Goal: Task Accomplishment & Management: Complete application form

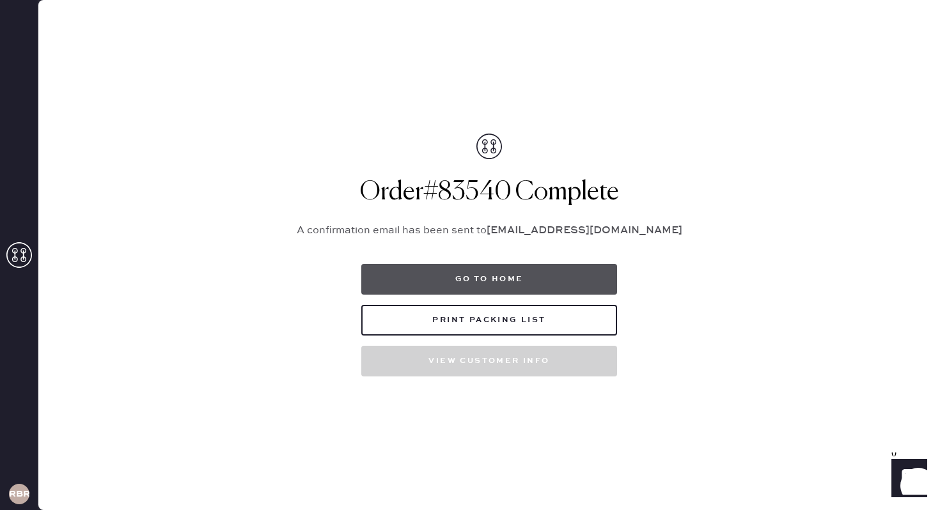
click at [489, 276] on button "Go to home" at bounding box center [489, 279] width 256 height 31
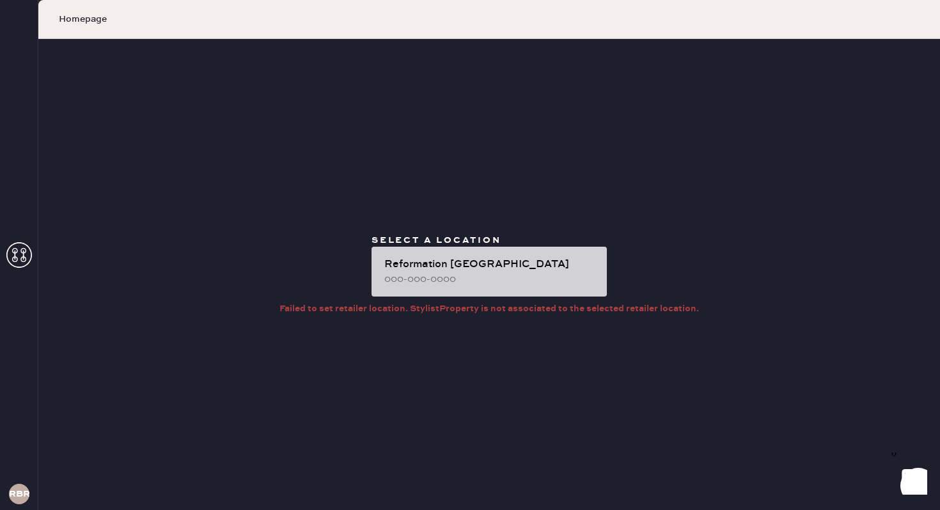
click at [504, 263] on div "Reformation [GEOGRAPHIC_DATA]" at bounding box center [490, 264] width 212 height 15
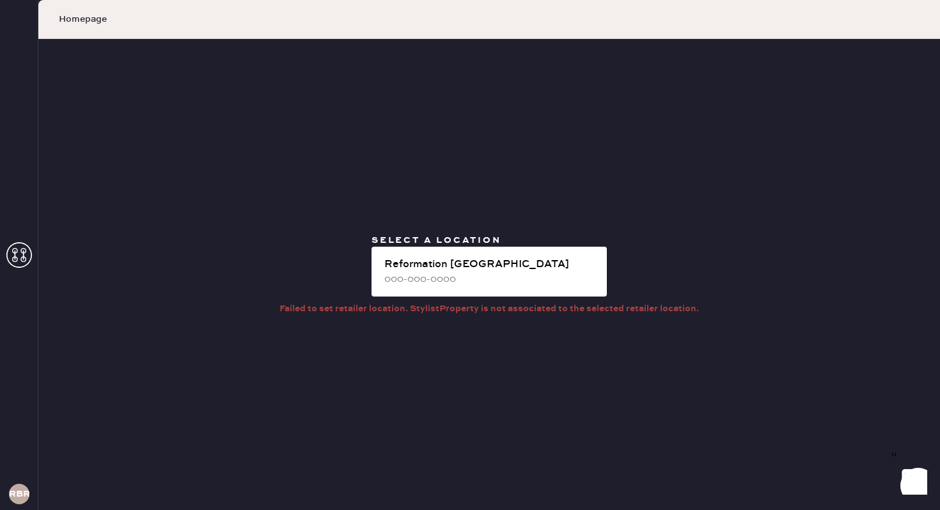
click at [32, 254] on div "RBRA" at bounding box center [19, 255] width 38 height 510
click at [15, 258] on use at bounding box center [19, 255] width 26 height 26
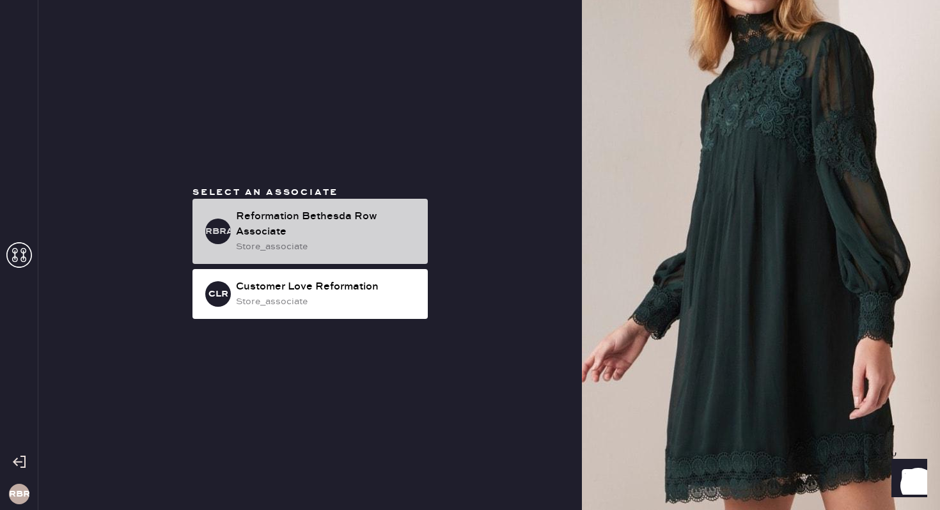
click at [383, 231] on div "Reformation Bethesda Row Associate" at bounding box center [327, 224] width 182 height 31
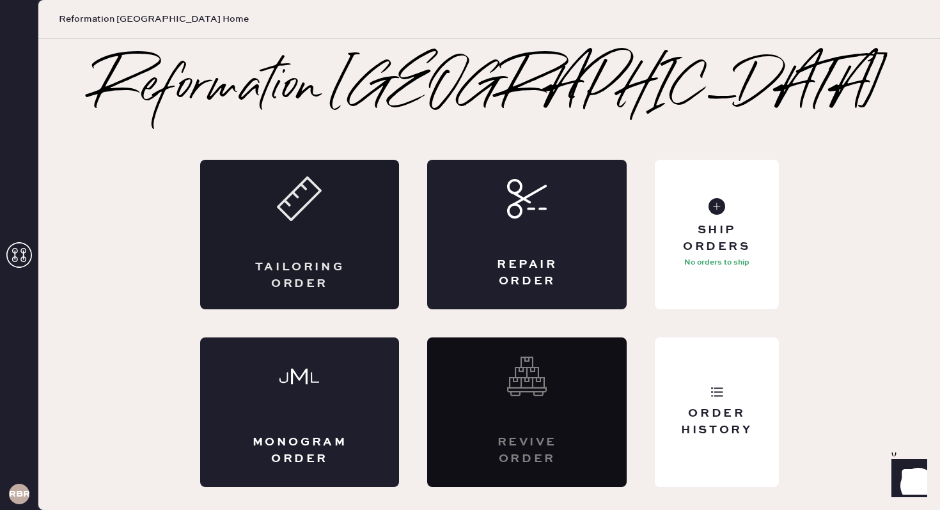
click at [316, 212] on icon at bounding box center [299, 198] width 45 height 45
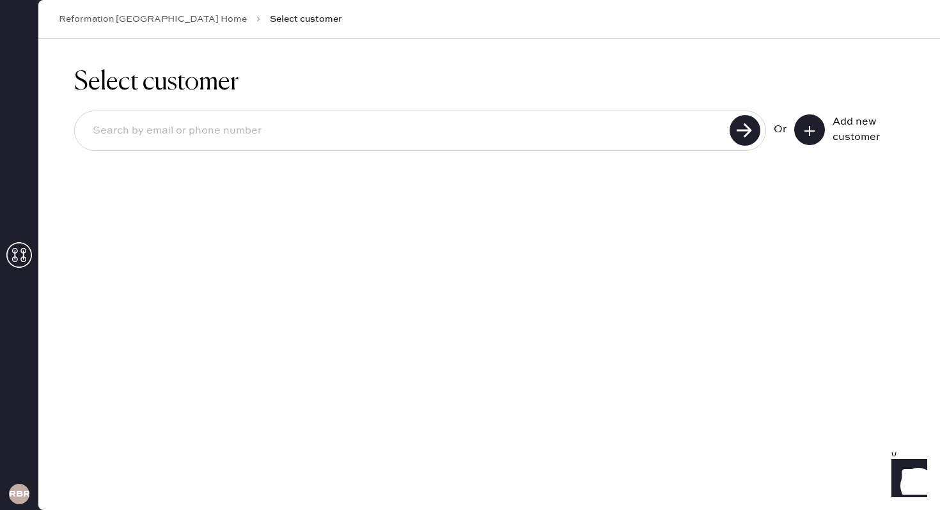
click at [320, 136] on input at bounding box center [403, 130] width 643 height 29
type input "[EMAIL_ADDRESS][DOMAIN_NAME]"
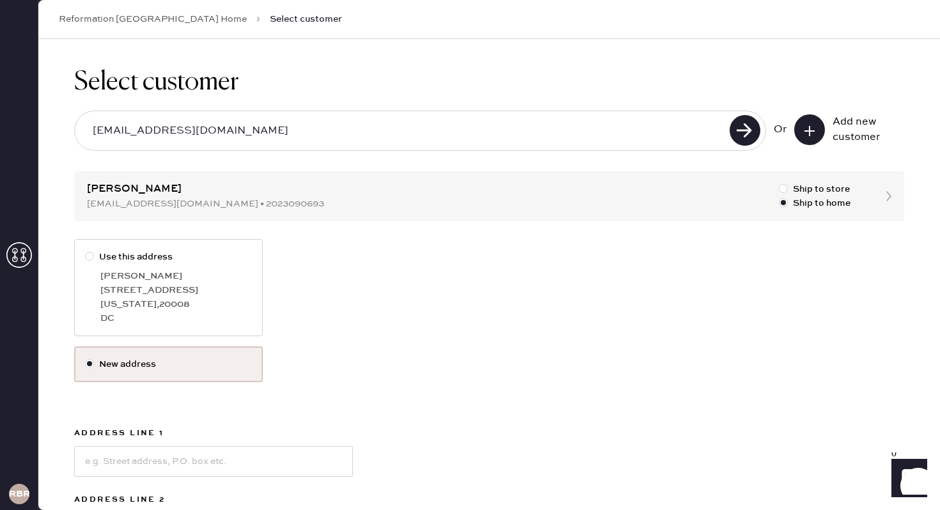
click at [92, 256] on div at bounding box center [89, 256] width 9 height 9
click at [86, 251] on input "Use this address" at bounding box center [85, 250] width 1 height 1
radio input "true"
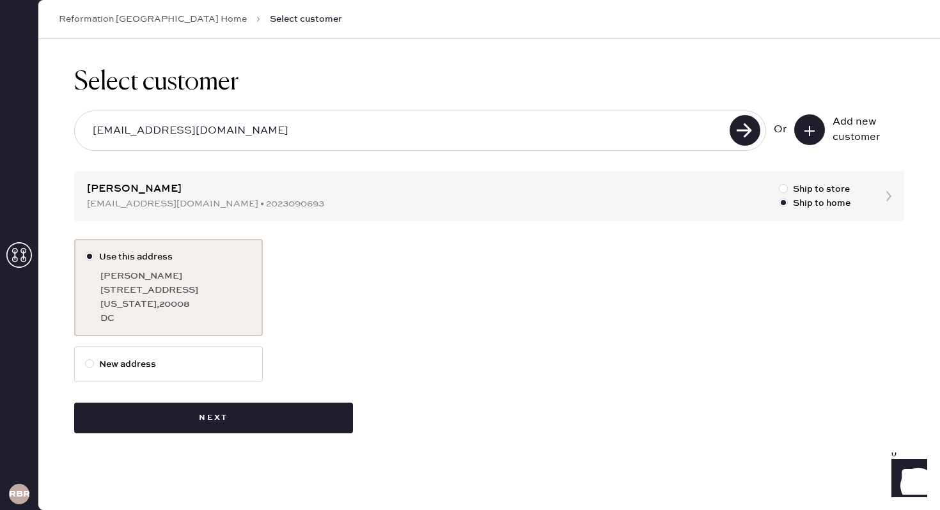
click at [272, 433] on div "Select customer [EMAIL_ADDRESS][DOMAIN_NAME] Or Add new customer [PERSON_NAME] …" at bounding box center [488, 250] width 901 height 423
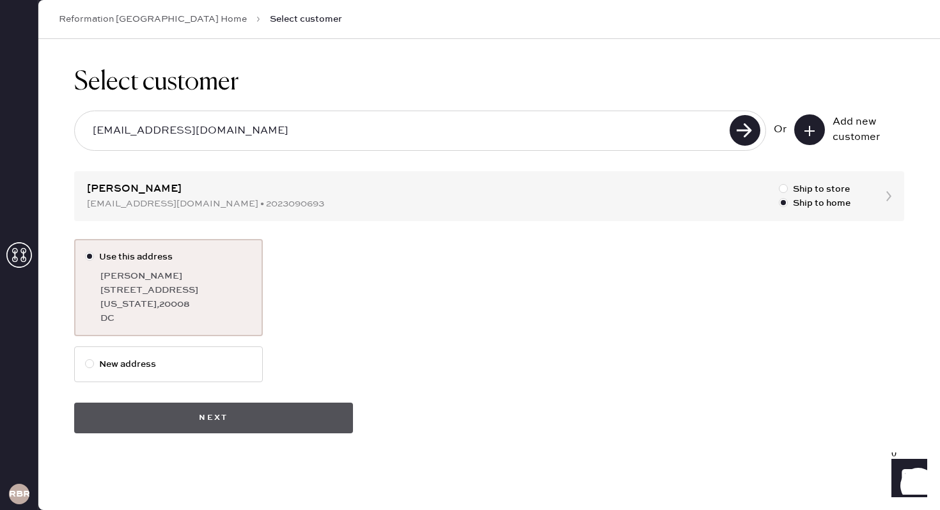
click at [272, 424] on button "Next" at bounding box center [213, 418] width 279 height 31
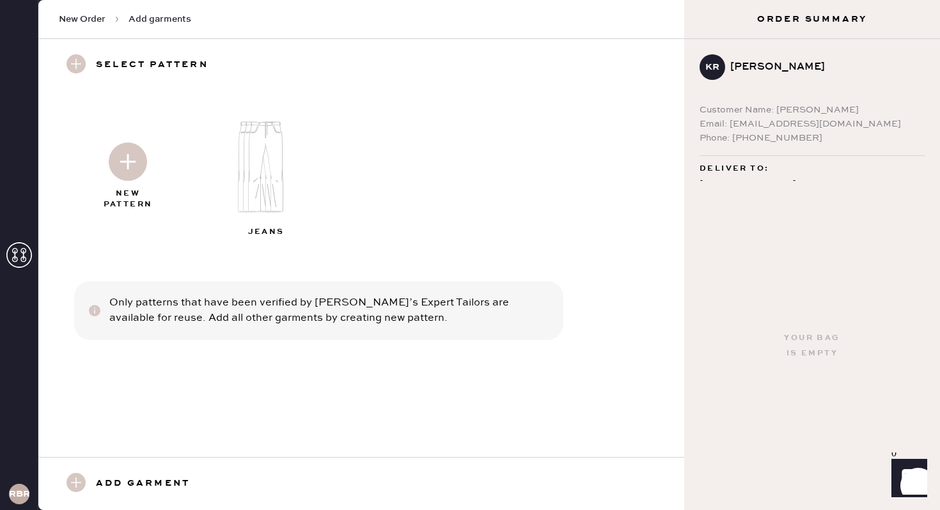
click at [134, 172] on img at bounding box center [128, 162] width 38 height 38
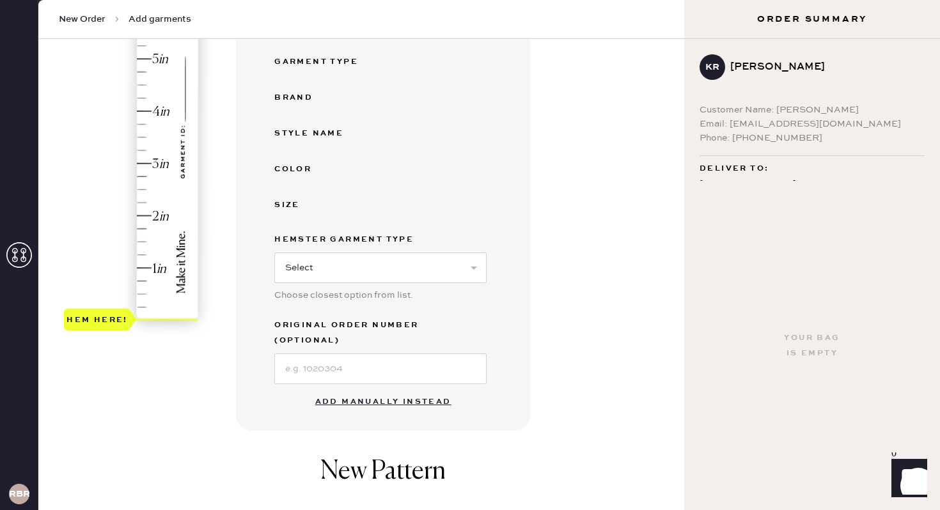
scroll to position [236, 0]
click at [353, 388] on button "Add manually instead" at bounding box center [382, 401] width 151 height 26
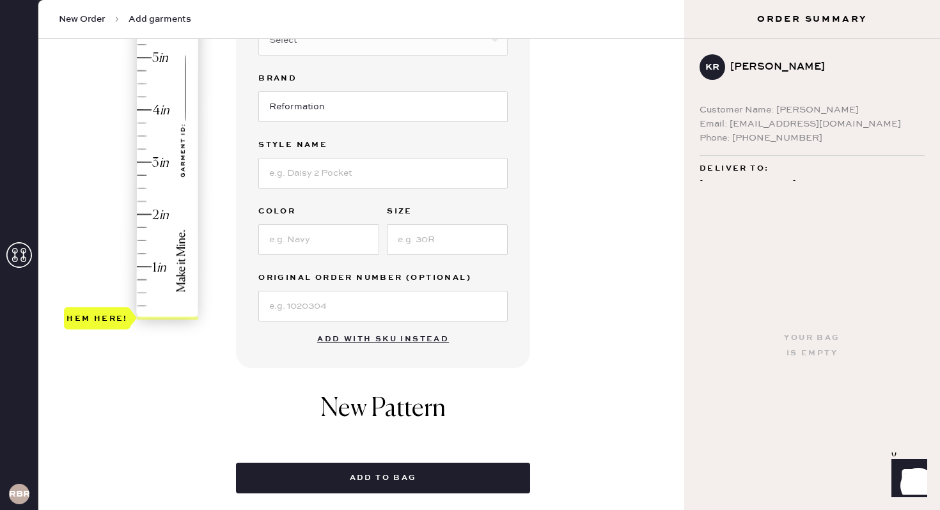
scroll to position [21, 0]
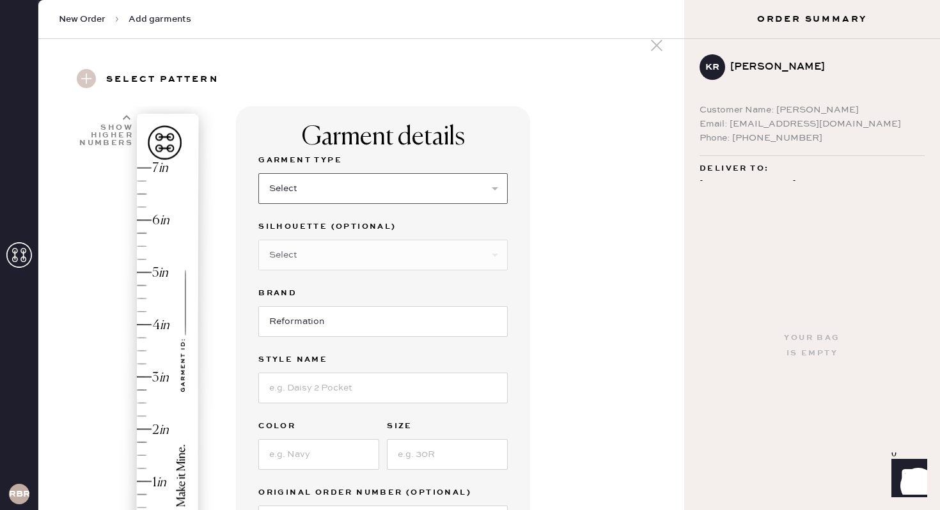
click at [436, 188] on select "Select Basic Skirt Jeans Leggings Pants Shorts Basic Sleeved Dress Basic Sleeve…" at bounding box center [382, 188] width 249 height 31
select select "2"
click at [258, 173] on select "Select Basic Skirt Jeans Leggings Pants Shorts Basic Sleeved Dress Basic Sleeve…" at bounding box center [382, 188] width 249 height 31
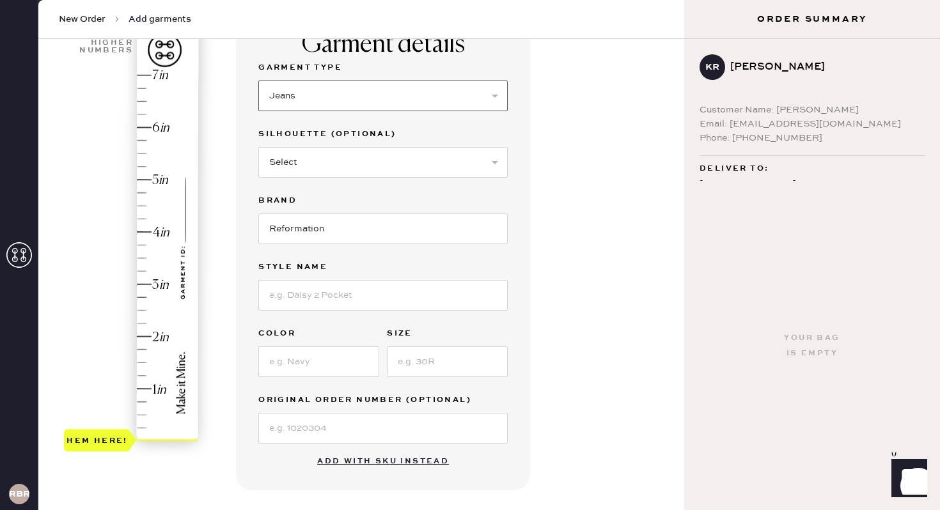
scroll to position [130, 0]
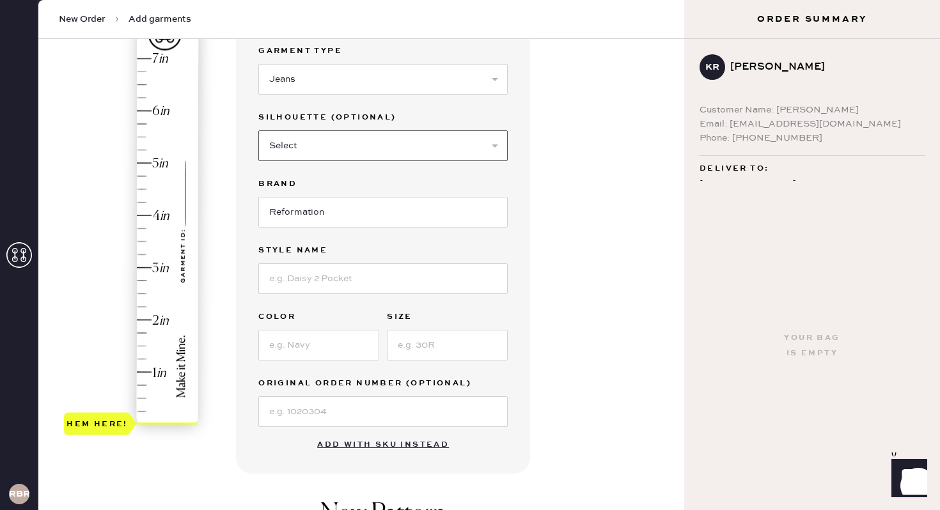
click at [439, 148] on select "Select Shorts Cropped Flare Boot Cut Straight Skinny Other" at bounding box center [382, 145] width 249 height 31
select select "other"
click at [258, 130] on select "Select Shorts Cropped Flare Boot Cut Straight Skinny Other" at bounding box center [382, 145] width 249 height 31
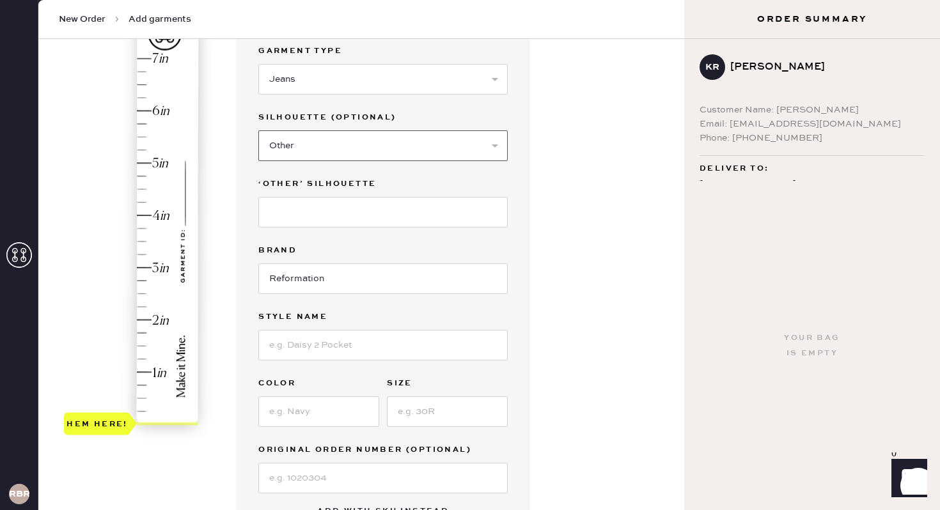
click at [416, 148] on select "Select Shorts Cropped Flare Boot Cut Straight Skinny Other" at bounding box center [382, 145] width 249 height 31
select select
click at [258, 130] on select "Select Shorts Cropped Flare Boot Cut Straight Skinny Other" at bounding box center [382, 145] width 249 height 31
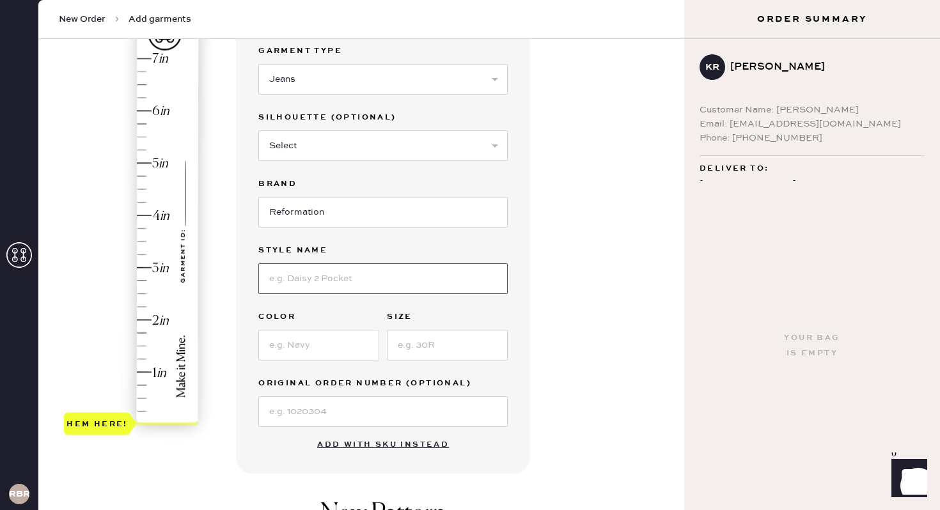
click at [354, 279] on input at bounding box center [382, 278] width 249 height 31
type input "[PERSON_NAME] low rise slouchy wide"
click at [333, 348] on input at bounding box center [318, 345] width 121 height 31
type input "summit"
click at [500, 341] on input at bounding box center [447, 345] width 121 height 31
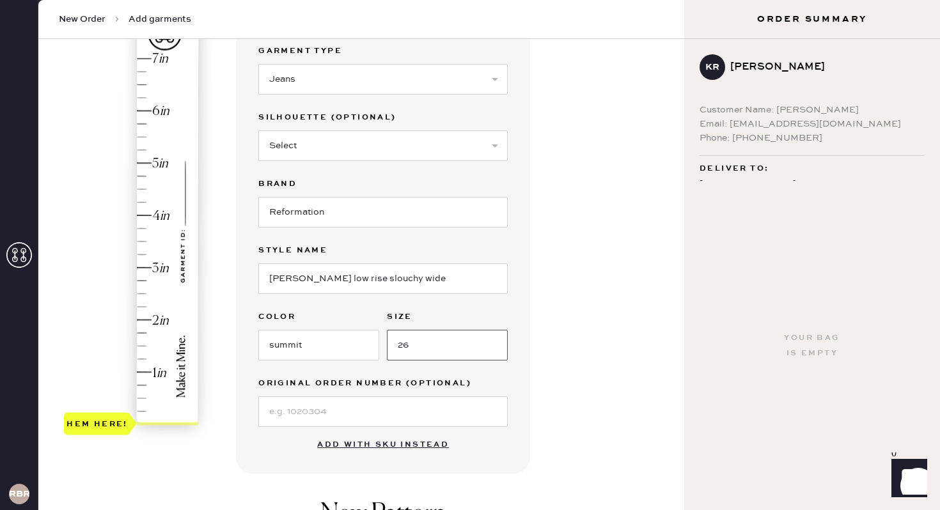
type input "26"
click at [346, 415] on input at bounding box center [382, 411] width 249 height 31
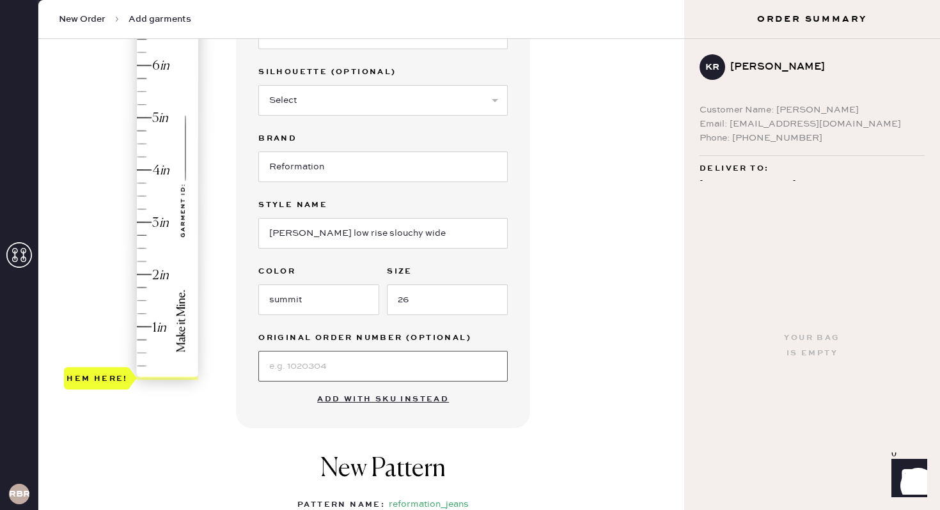
scroll to position [178, 0]
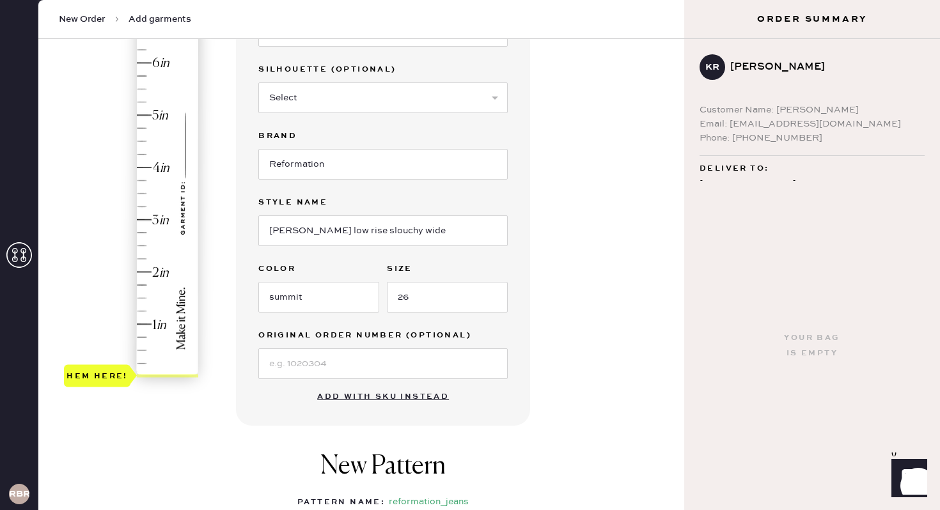
type input "4"
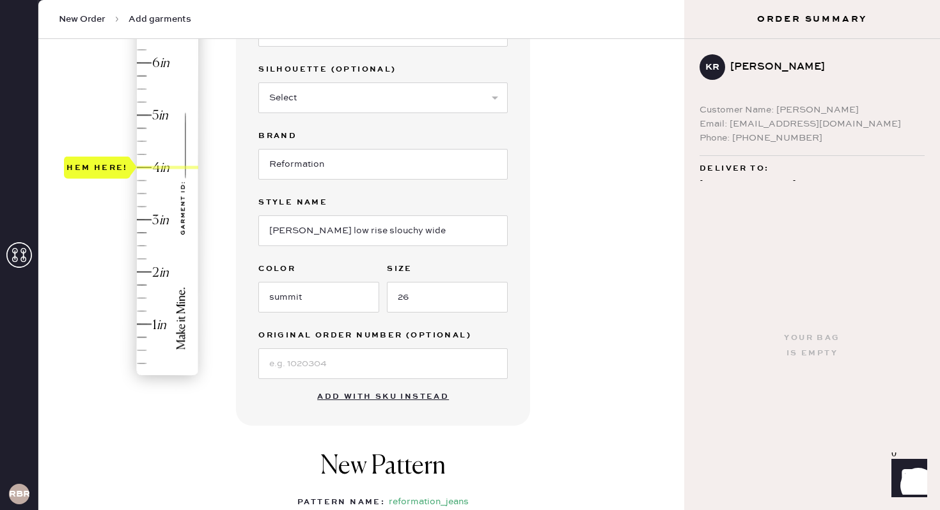
click at [160, 169] on div "Hem here!" at bounding box center [132, 193] width 136 height 377
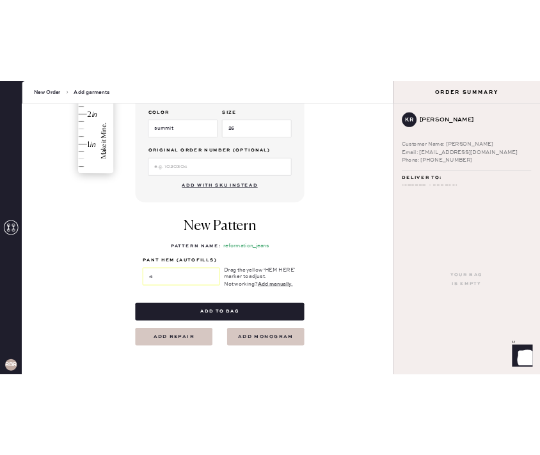
scroll to position [423, 0]
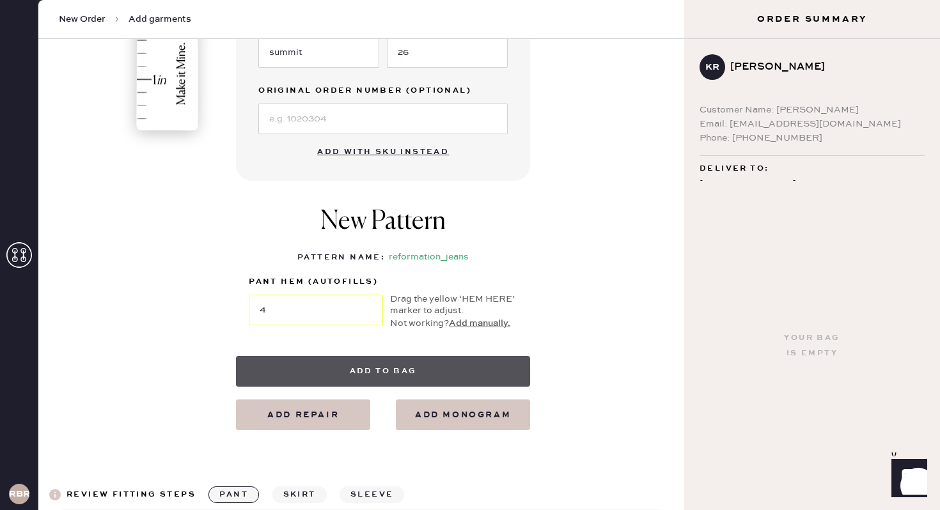
click at [413, 371] on button "Add to bag" at bounding box center [383, 371] width 294 height 31
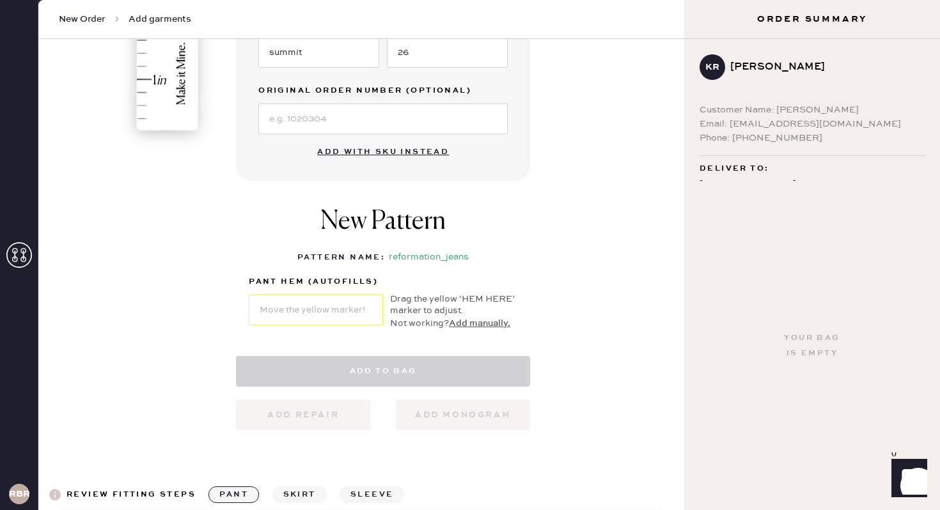
select select "2"
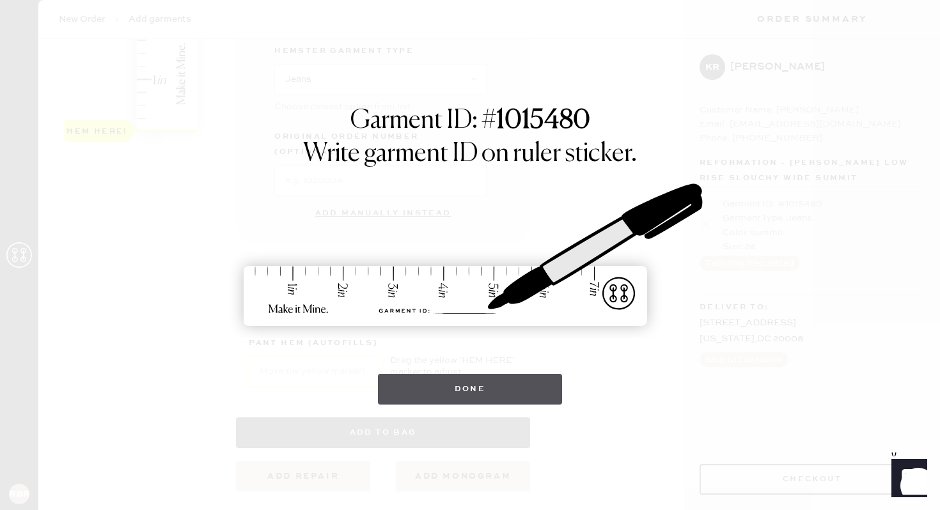
click at [524, 391] on button "Done" at bounding box center [470, 389] width 185 height 31
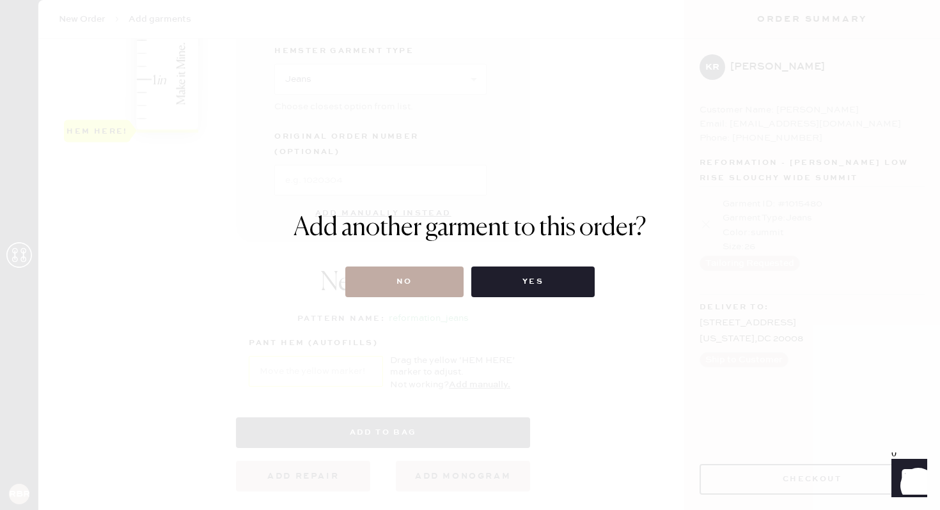
click at [392, 280] on button "No" at bounding box center [404, 282] width 118 height 31
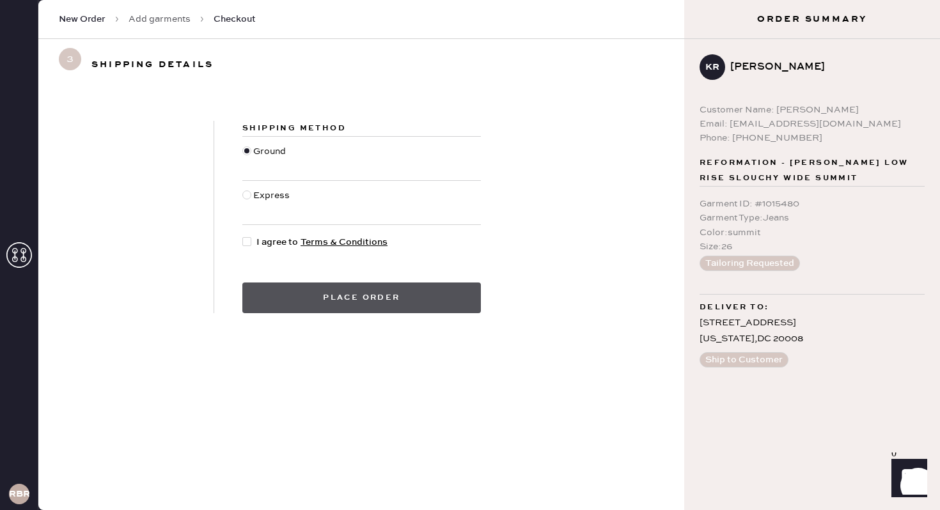
click at [364, 294] on button "Place order" at bounding box center [361, 298] width 238 height 31
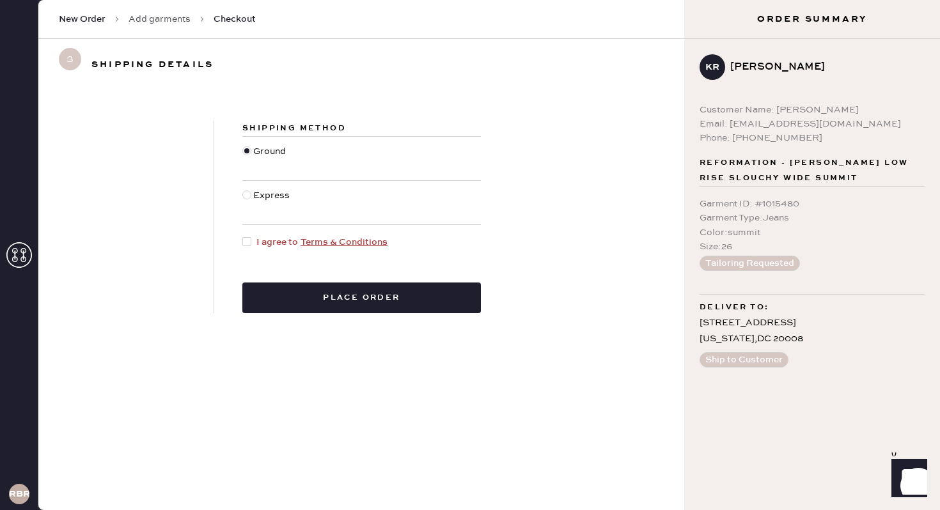
click at [380, 274] on div "Shipping Method Ground Express I agree to Terms & Conditions Place order" at bounding box center [361, 217] width 295 height 192
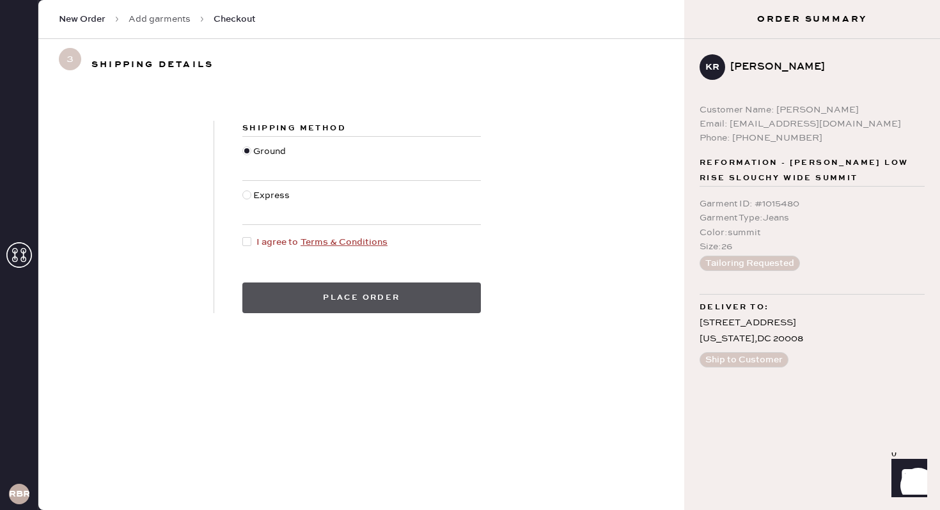
click at [372, 297] on button "Place order" at bounding box center [361, 298] width 238 height 31
click at [384, 296] on button "Place order" at bounding box center [361, 298] width 238 height 31
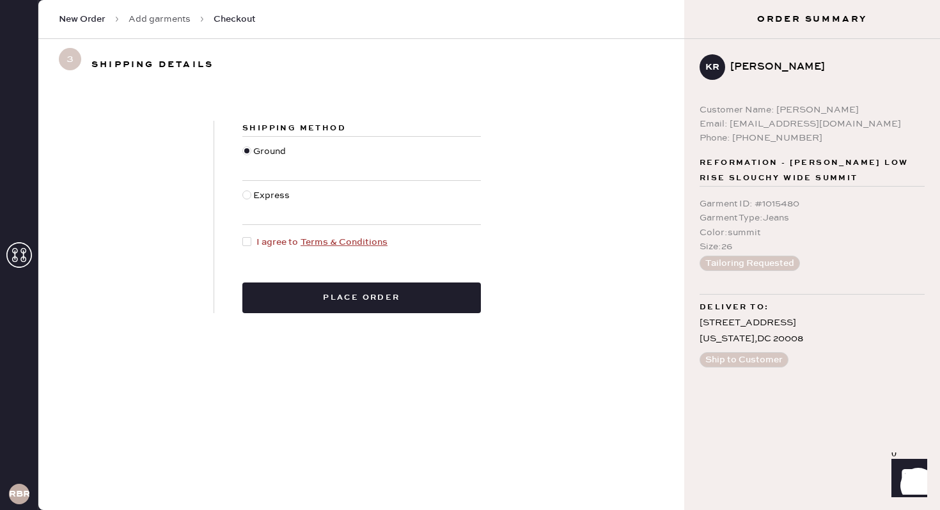
click at [246, 238] on div at bounding box center [246, 241] width 9 height 9
click at [243, 236] on input "I agree to Terms & Conditions" at bounding box center [242, 235] width 1 height 1
checkbox input "true"
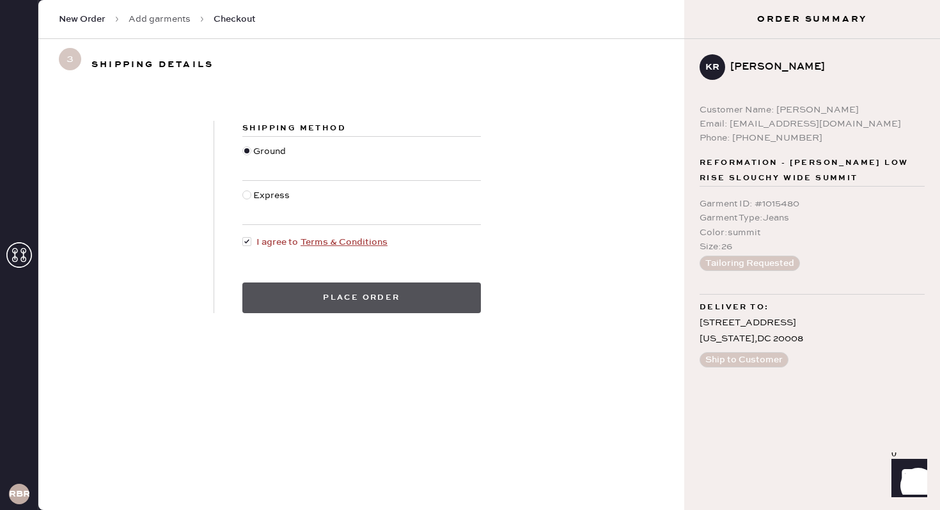
click at [311, 305] on button "Place order" at bounding box center [361, 298] width 238 height 31
